Goal: Navigation & Orientation: Find specific page/section

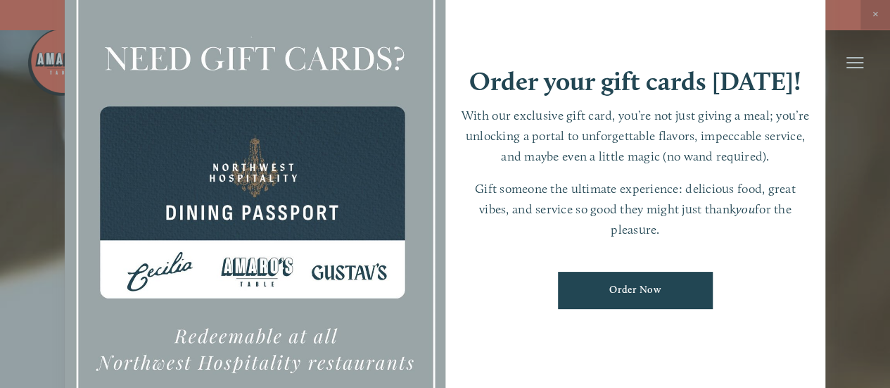
click at [875, 16] on div at bounding box center [445, 194] width 890 height 388
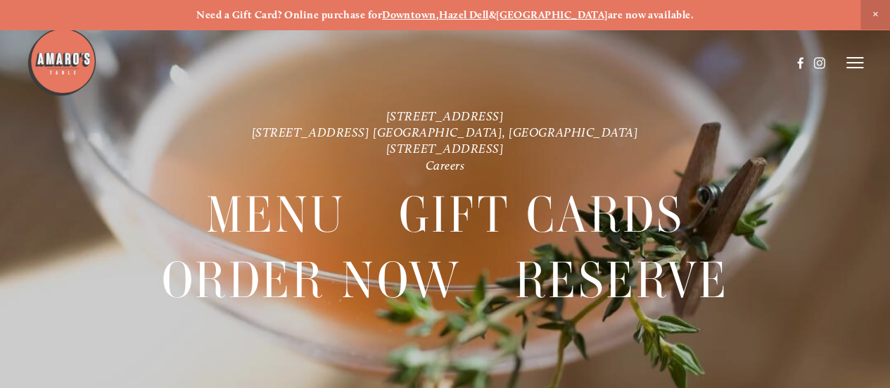
click at [875, 16] on span "Close Announcement" at bounding box center [875, 15] width 30 height 30
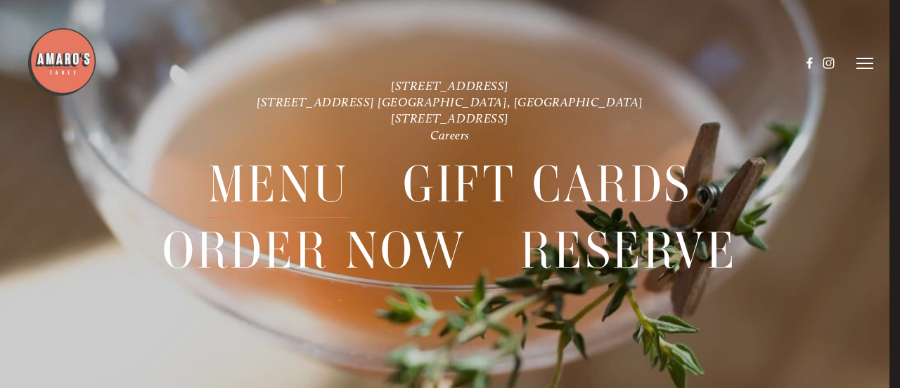
click at [291, 193] on span "Menu" at bounding box center [278, 184] width 141 height 65
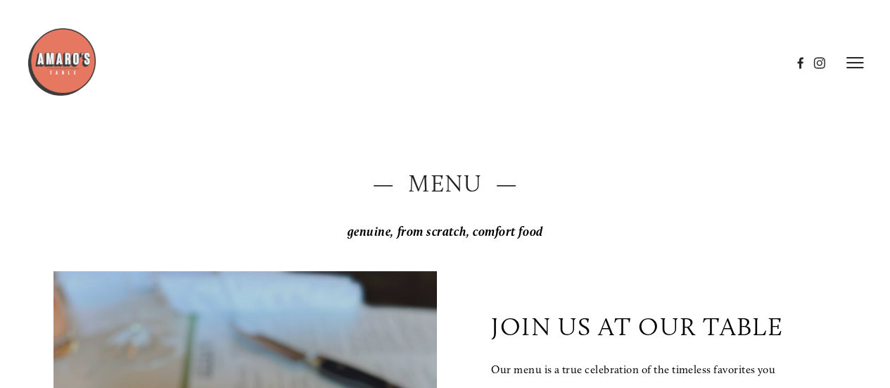
click at [680, 228] on p "genuine, from scratch, comfort food" at bounding box center [444, 231] width 783 height 29
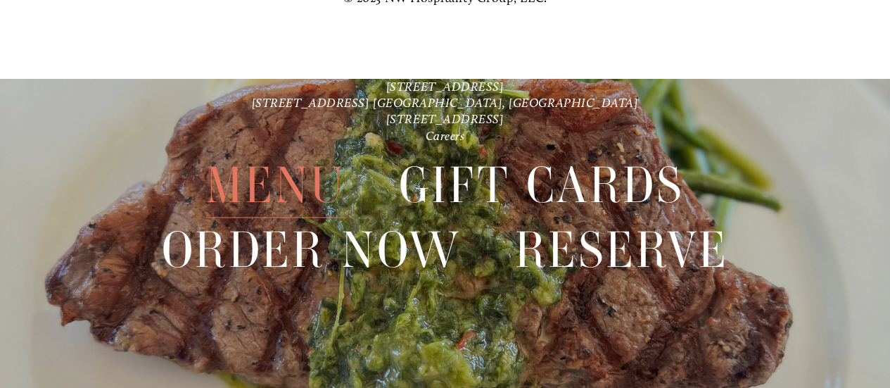
scroll to position [2777, 0]
